Goal: Task Accomplishment & Management: Use online tool/utility

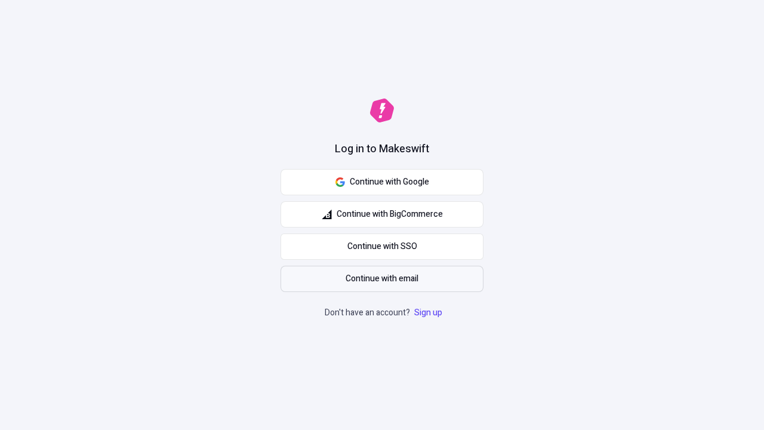
click at [382, 279] on span "Continue with email" at bounding box center [381, 278] width 73 height 13
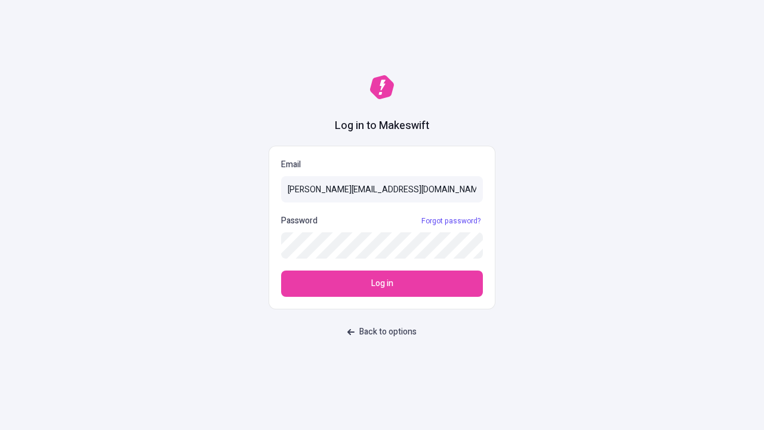
type input "[PERSON_NAME][EMAIL_ADDRESS][DOMAIN_NAME]"
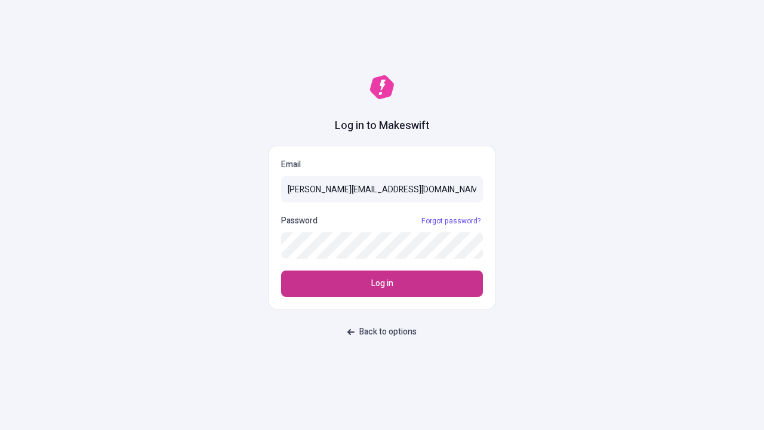
click at [382, 283] on span "Log in" at bounding box center [382, 283] width 22 height 13
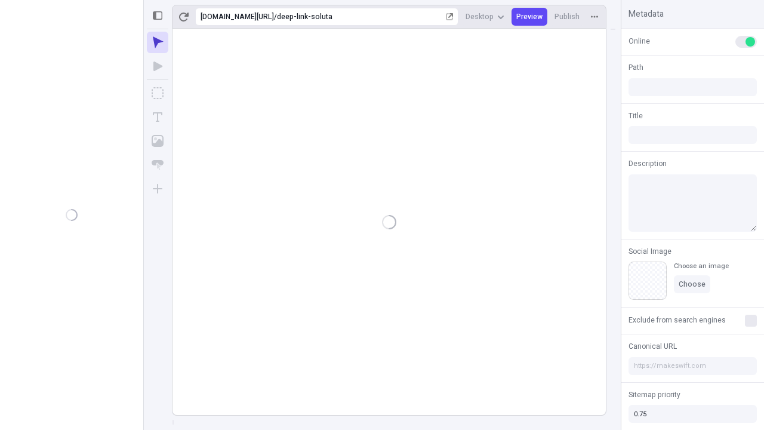
type input "/deep-link-soluta"
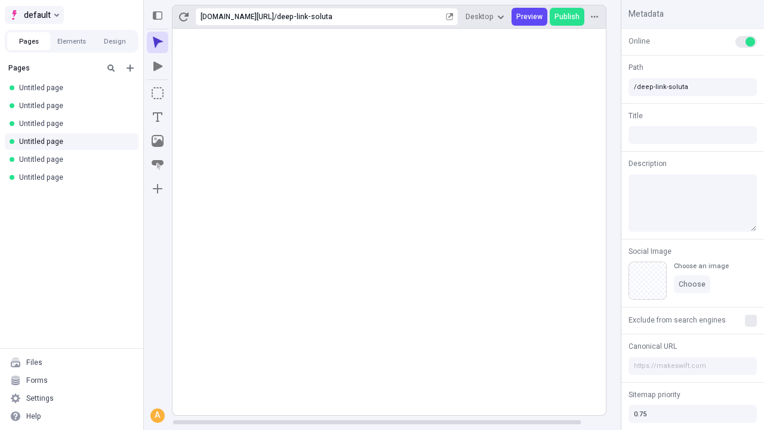
click at [33, 15] on span "default" at bounding box center [37, 15] width 27 height 14
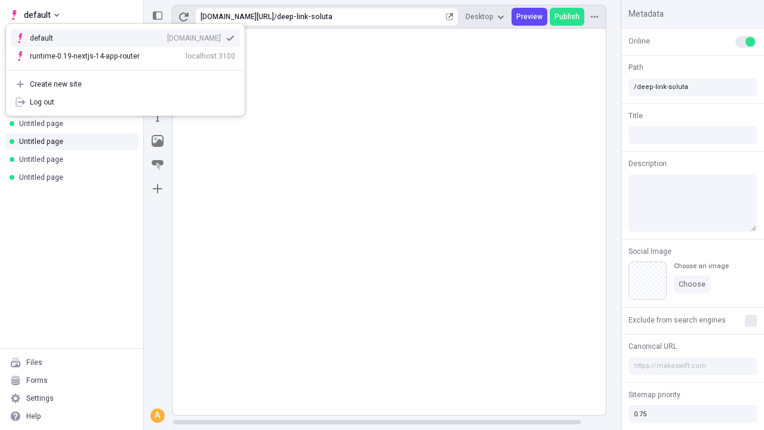
click at [125, 84] on div "Create new site" at bounding box center [132, 84] width 205 height 10
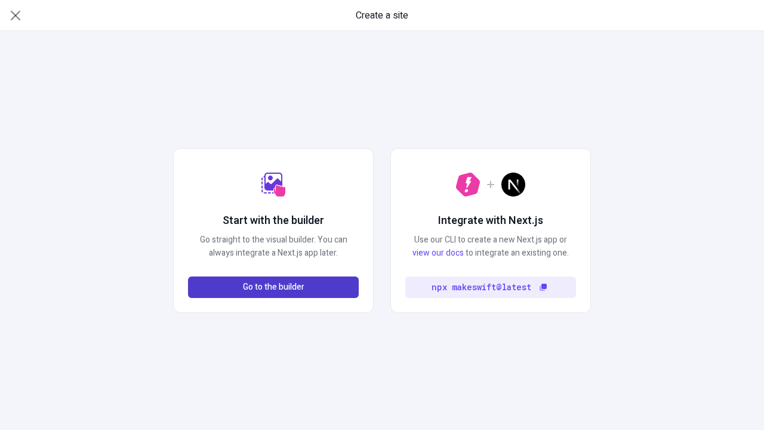
click at [273, 287] on span "Go to the builder" at bounding box center [273, 286] width 61 height 13
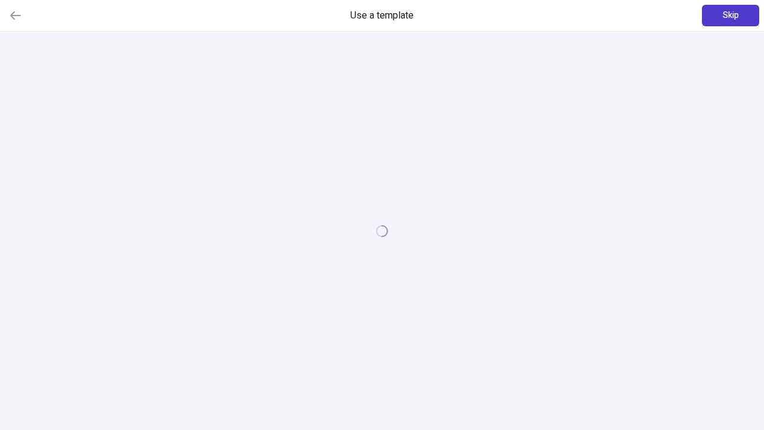
click at [730, 16] on span "Skip" at bounding box center [730, 15] width 16 height 13
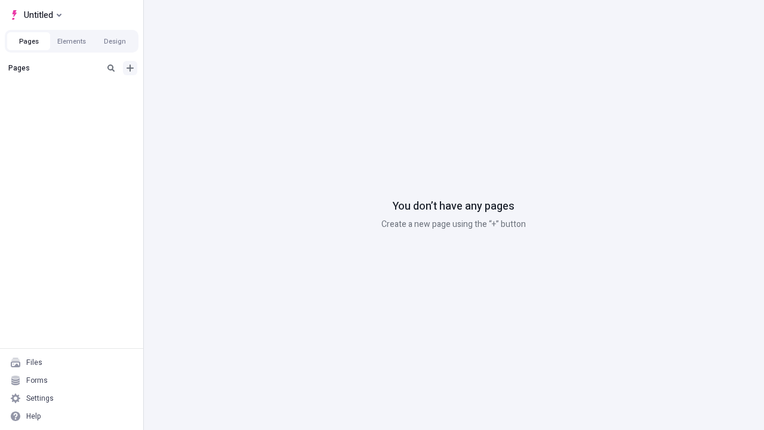
click at [130, 68] on icon "Add new" at bounding box center [129, 67] width 7 height 7
click at [193, 92] on span "Blank page" at bounding box center [200, 93] width 74 height 10
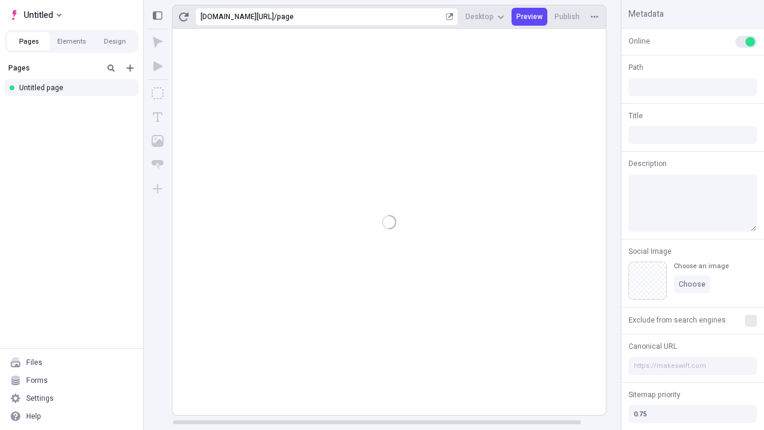
type input "/page"
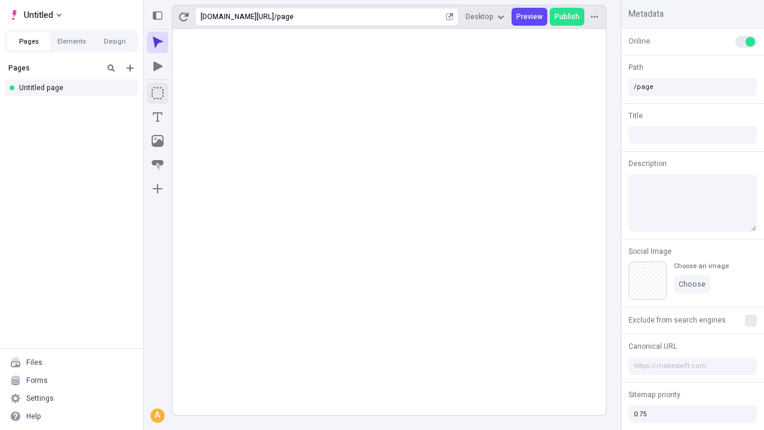
click at [157, 93] on icon "Box" at bounding box center [158, 93] width 12 height 12
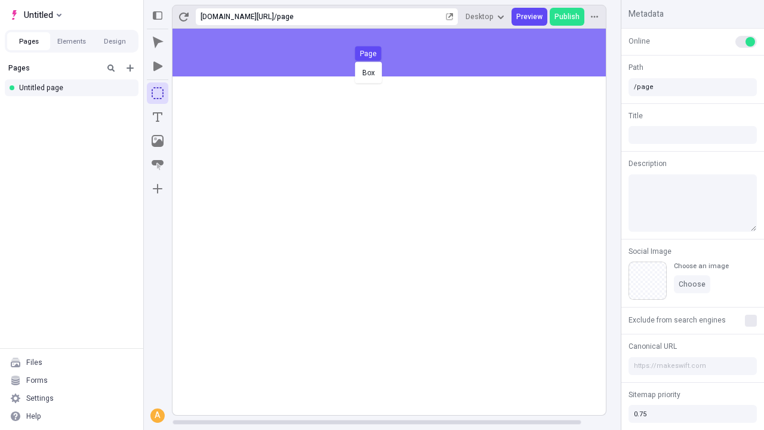
click at [401, 52] on div "Box Page" at bounding box center [382, 215] width 764 height 430
click at [157, 141] on icon "Image" at bounding box center [158, 141] width 12 height 12
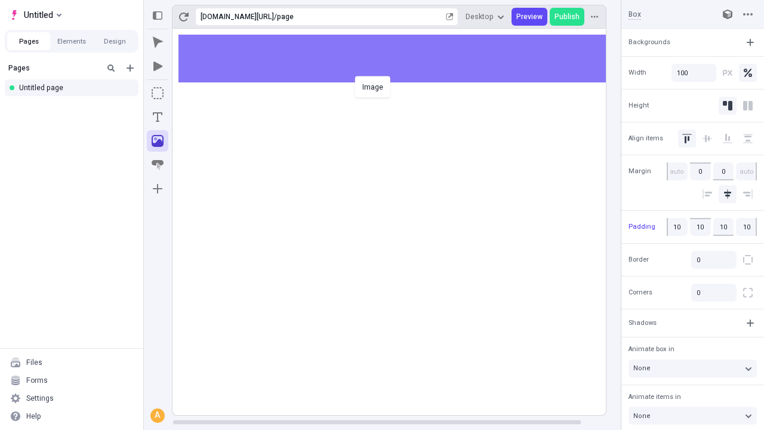
click at [401, 58] on div "Image" at bounding box center [382, 215] width 764 height 430
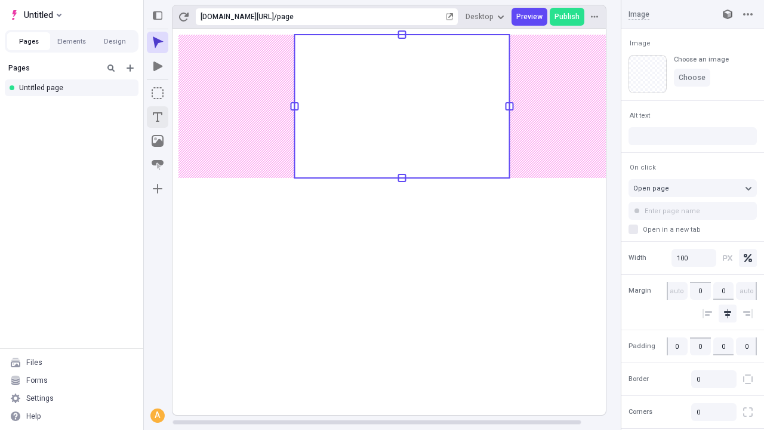
click at [157, 117] on icon "Text" at bounding box center [158, 117] width 10 height 10
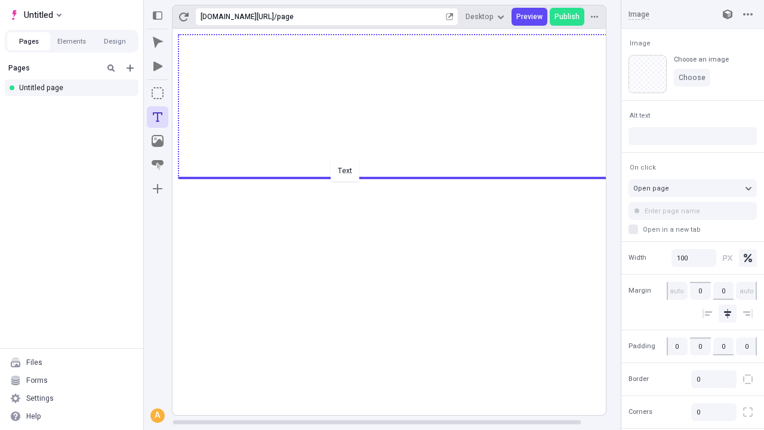
click at [401, 177] on div "Text" at bounding box center [382, 215] width 764 height 430
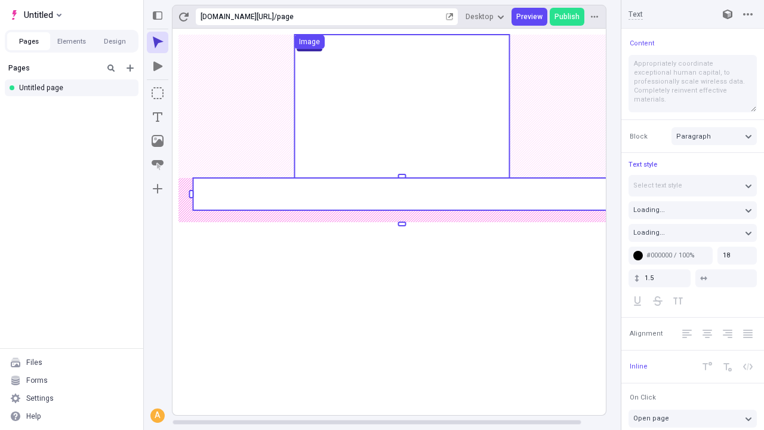
click at [401, 194] on rect at bounding box center [402, 194] width 418 height 32
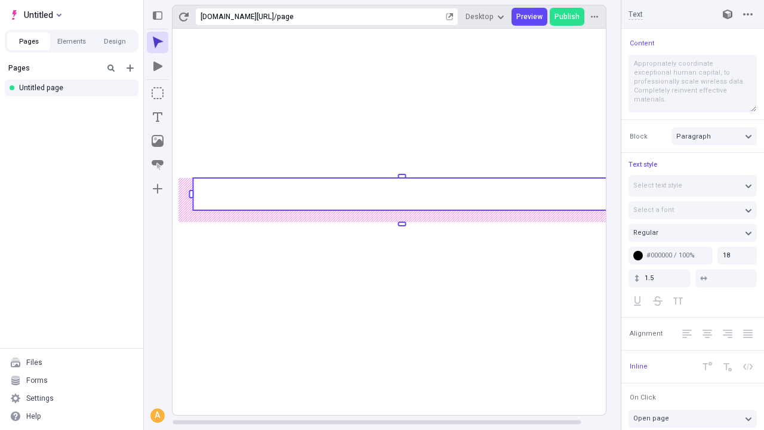
click at [401, 194] on rect at bounding box center [402, 194] width 418 height 32
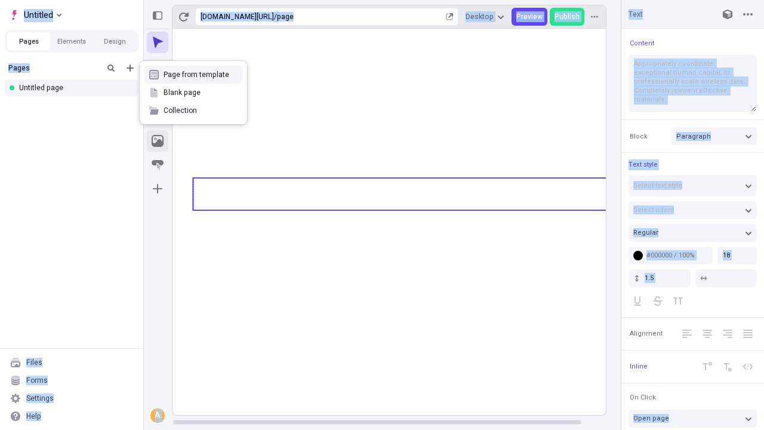
click at [157, 141] on icon "Image" at bounding box center [158, 141] width 12 height 12
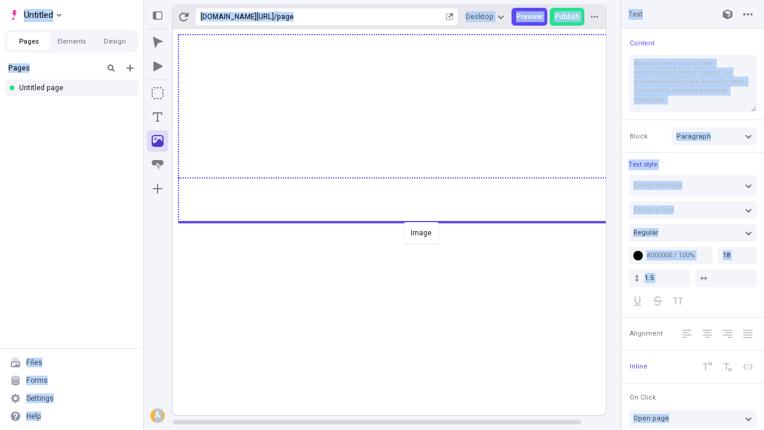
click at [401, 221] on div "Image" at bounding box center [382, 215] width 764 height 430
